Goal: Task Accomplishment & Management: Manage account settings

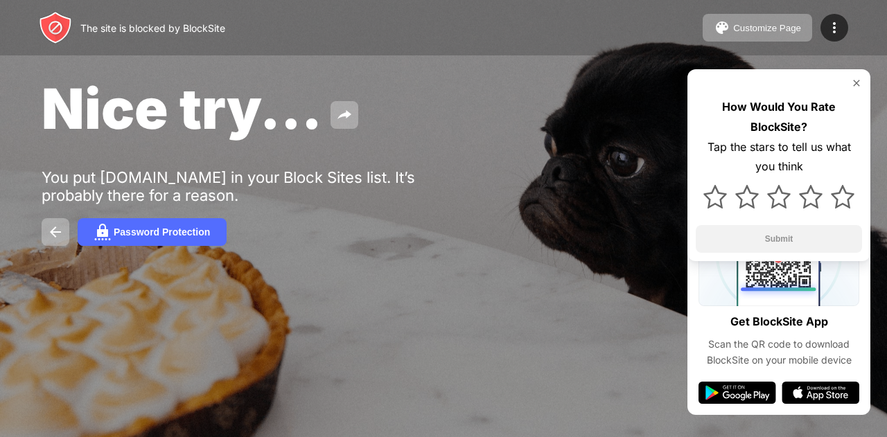
click at [858, 82] on img at bounding box center [856, 83] width 11 height 11
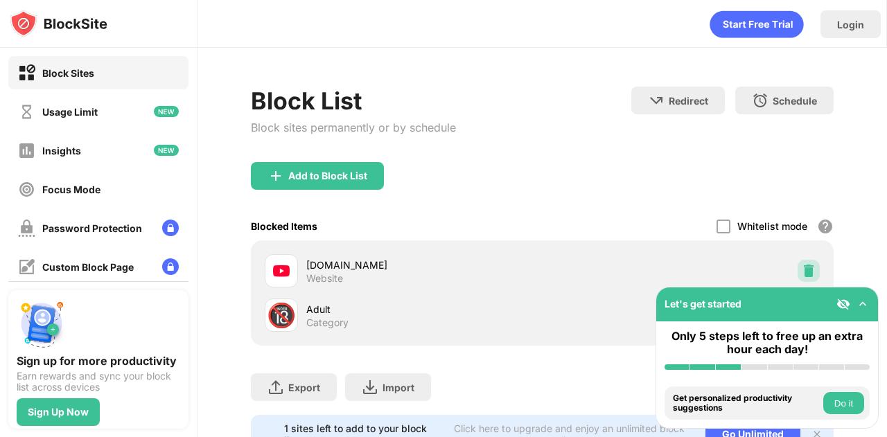
click at [802, 265] on img at bounding box center [809, 271] width 14 height 14
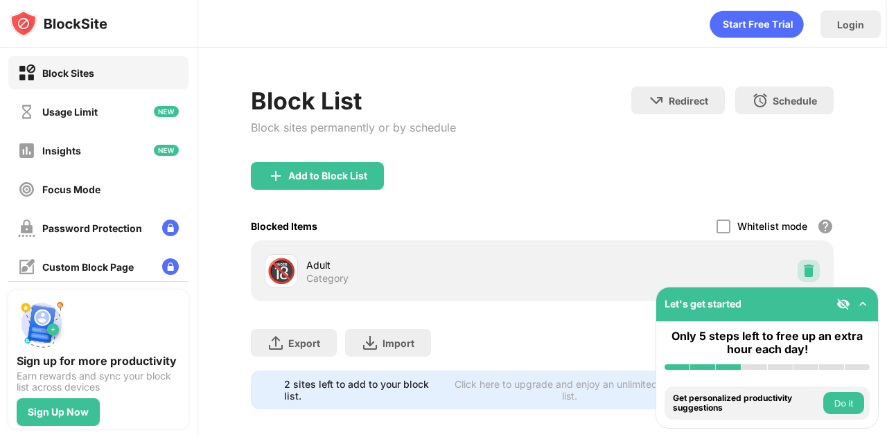
click at [802, 265] on img at bounding box center [809, 271] width 14 height 14
